Goal: Find specific page/section: Find specific page/section

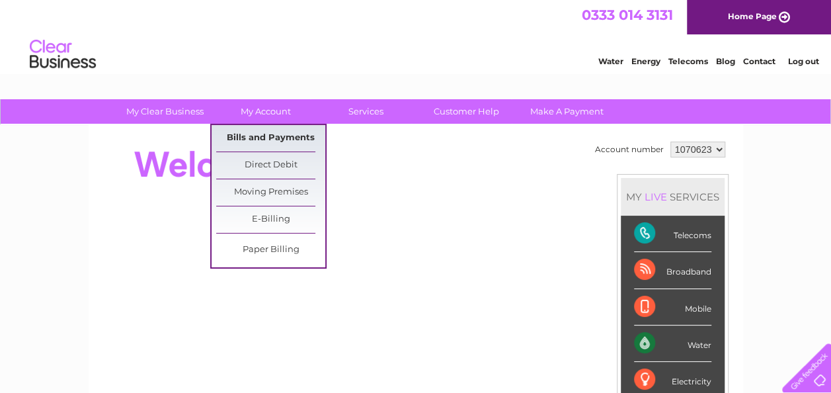
click at [263, 130] on link "Bills and Payments" at bounding box center [270, 138] width 109 height 26
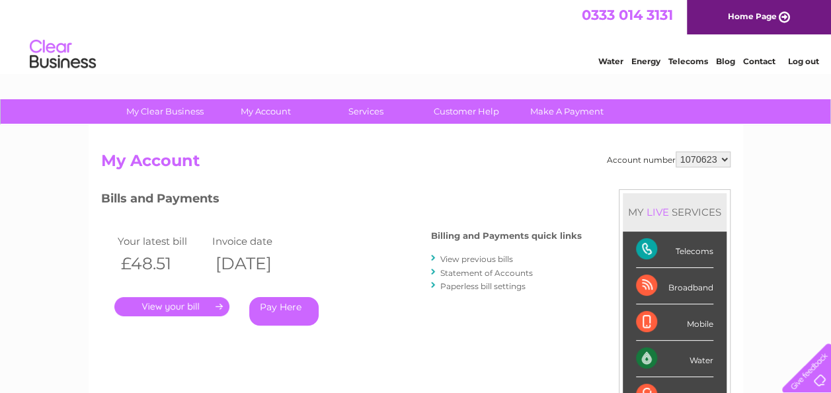
click at [462, 260] on link "View previous bills" at bounding box center [477, 259] width 73 height 10
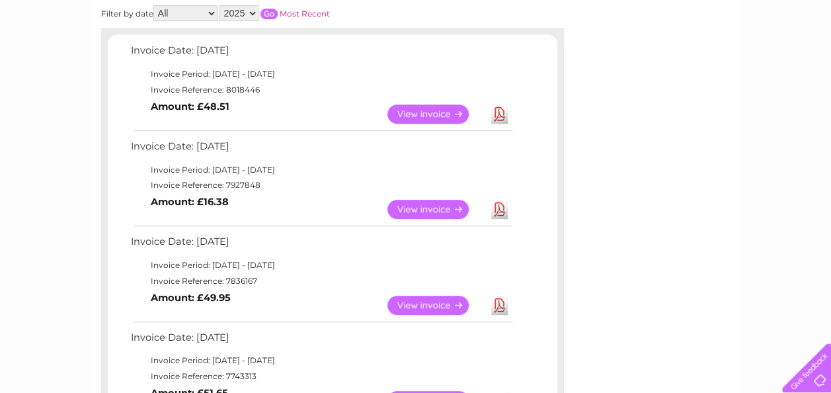
scroll to position [212, 0]
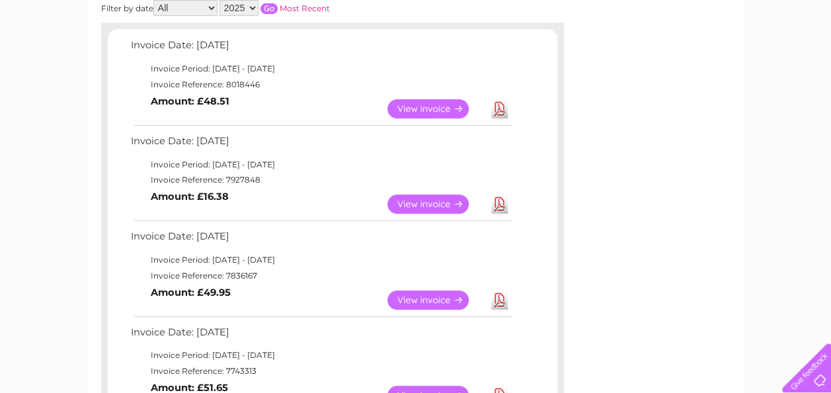
click at [429, 301] on link "View" at bounding box center [436, 299] width 97 height 19
